Goal: Check status

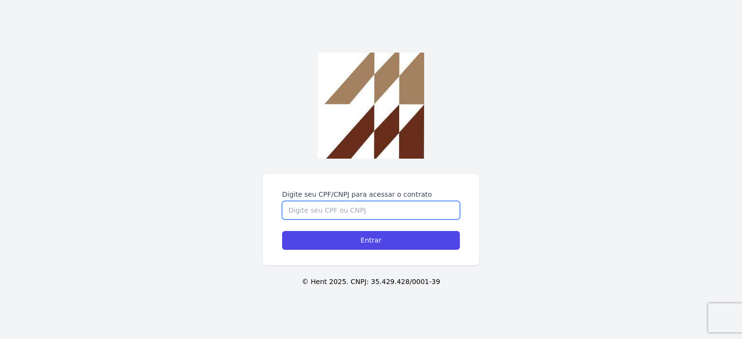
click at [358, 206] on input "Digite seu CPF/CNPJ para acessar o contrato" at bounding box center [371, 210] width 178 height 18
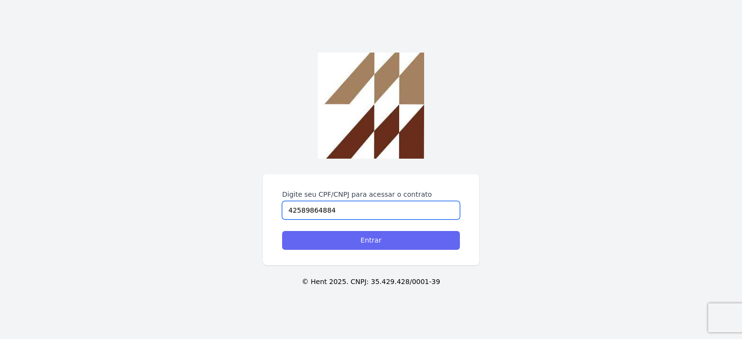
type input "42589864884"
click at [369, 238] on input "Entrar" at bounding box center [371, 240] width 178 height 19
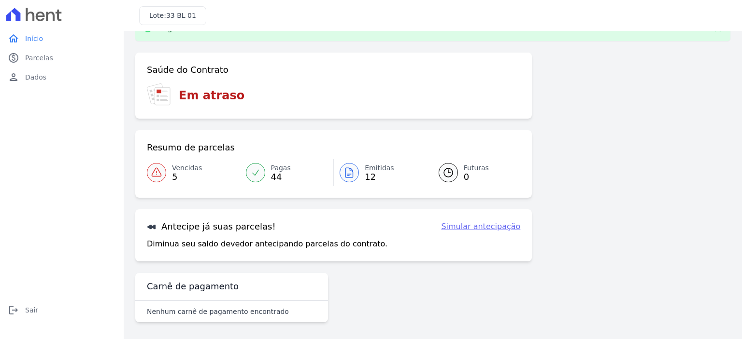
scroll to position [28, 0]
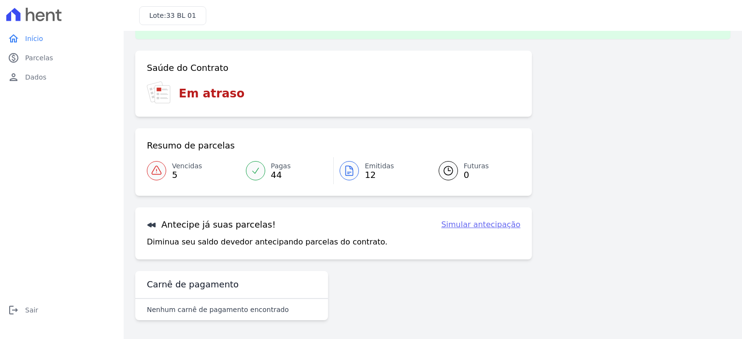
click at [191, 93] on h3 "Em atraso" at bounding box center [212, 93] width 66 height 17
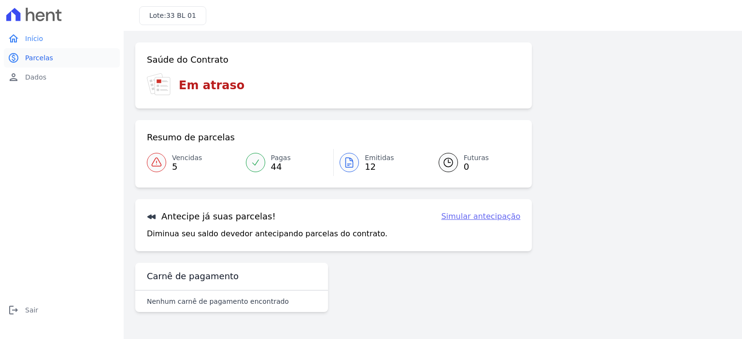
click at [43, 63] on link "paid Parcelas" at bounding box center [62, 57] width 116 height 19
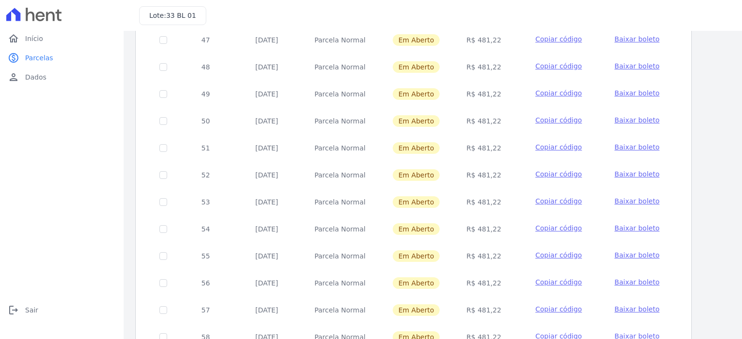
scroll to position [294, 0]
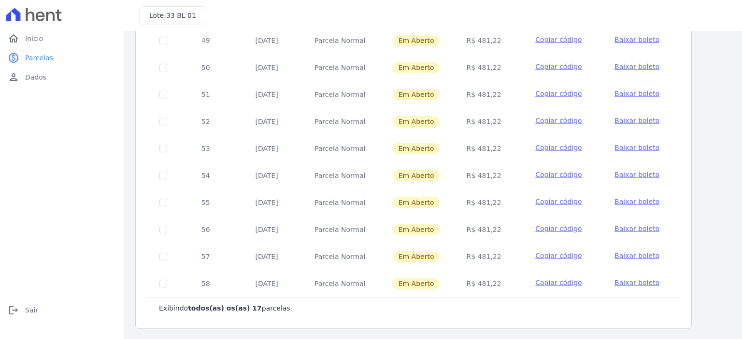
click at [49, 21] on icon at bounding box center [34, 15] width 56 height 14
click at [50, 14] on icon at bounding box center [34, 15] width 56 height 14
